Goal: Transaction & Acquisition: Purchase product/service

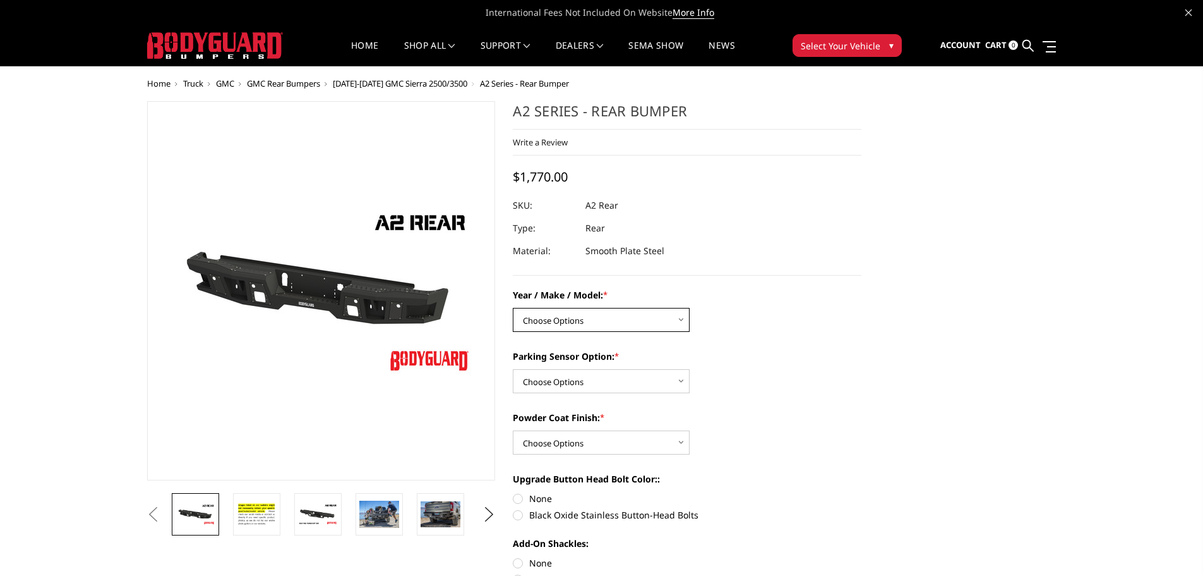
click at [558, 311] on select "Choose Options Chevrolet/GMC 20-24 2500 / 3500 Chevrolet/GMC 15-19 2500 / 3500 …" at bounding box center [601, 320] width 177 height 24
select select "1459"
click at [513, 308] on select "Choose Options Chevrolet/GMC 20-24 2500 / 3500 Chevrolet/GMC 15-19 2500 / 3500 …" at bounding box center [601, 320] width 177 height 24
click at [560, 381] on select "Choose Options Yes - With sensor cutouts No - Without sensor cutouts" at bounding box center [601, 381] width 177 height 24
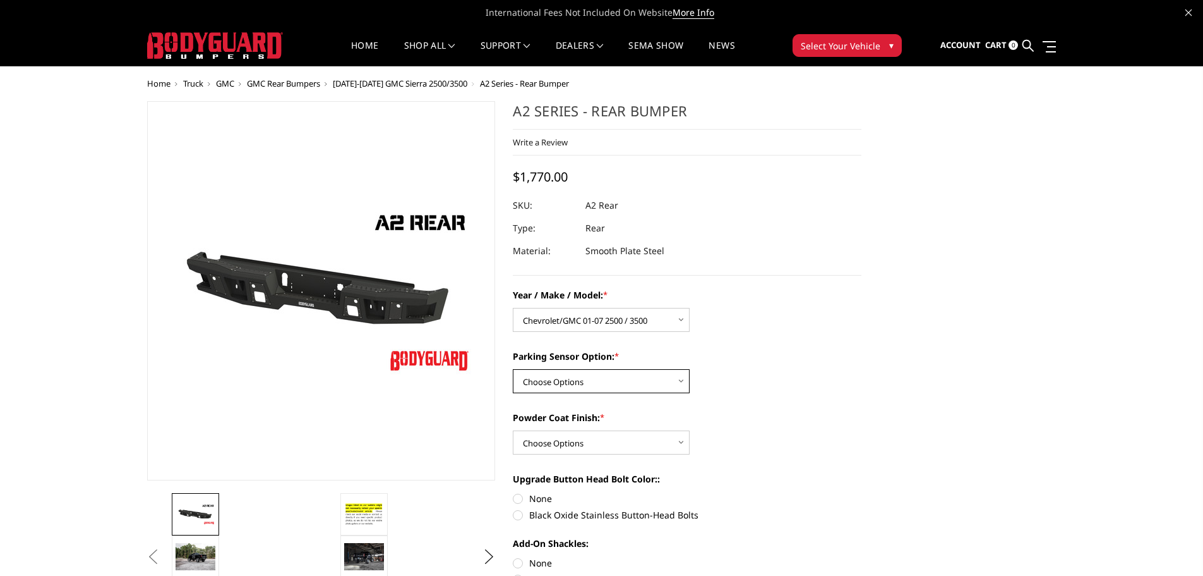
select select "565"
click at [513, 369] on select "Choose Options Yes - With sensor cutouts No - Without sensor cutouts" at bounding box center [601, 381] width 177 height 24
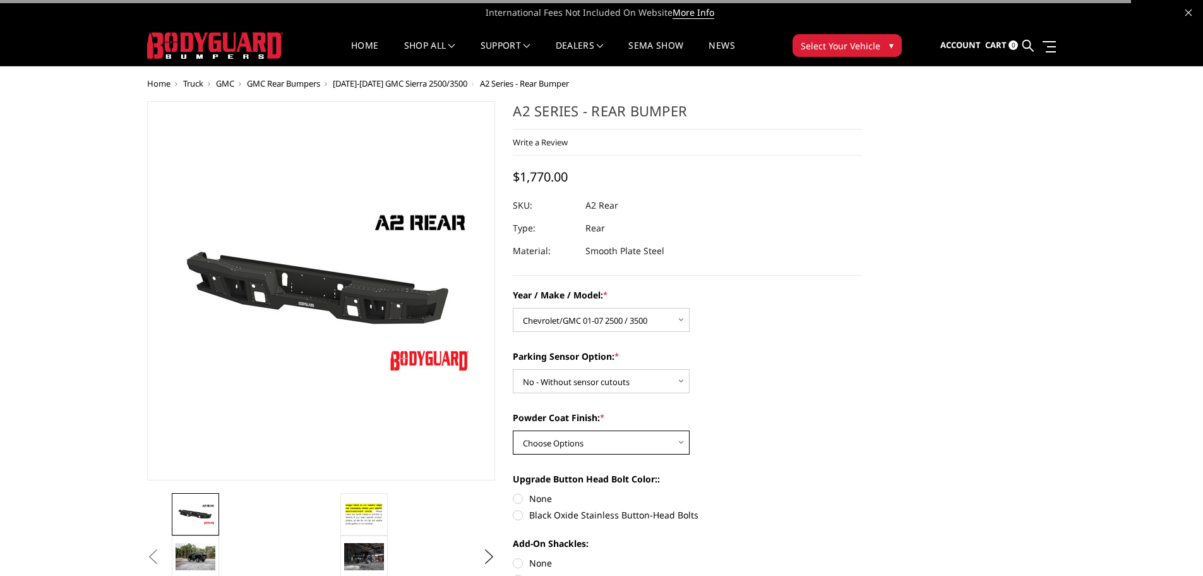
click at [572, 441] on select "Choose Options Bare metal (included) Texture black powder coat" at bounding box center [601, 442] width 177 height 24
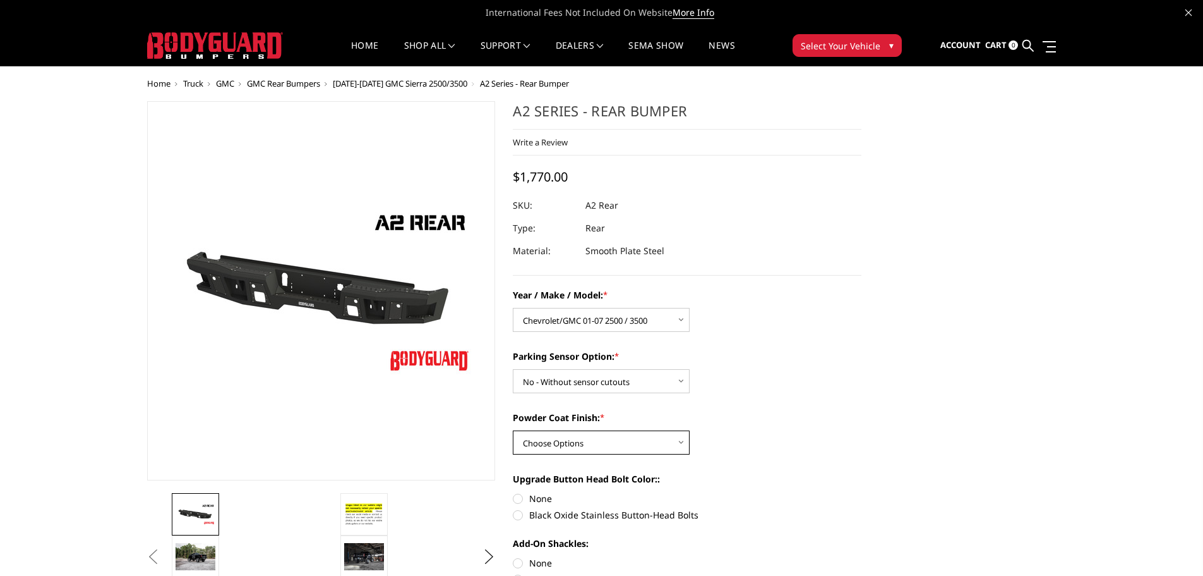
select select "549"
click at [513, 430] on select "Choose Options Bare metal (included) Texture black powder coat" at bounding box center [601, 442] width 177 height 24
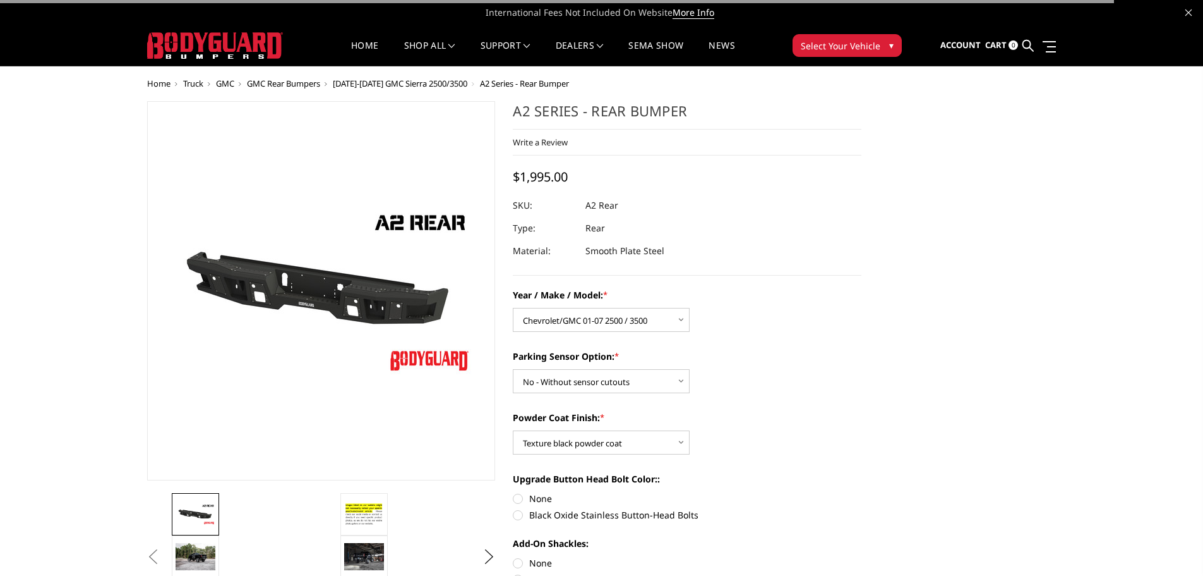
click at [833, 404] on div "Year / Make / Model: * Choose Options Chevrolet/GMC 20-24 2500 / 3500 Chevrolet…" at bounding box center [687, 476] width 349 height 376
